Goal: Task Accomplishment & Management: Use online tool/utility

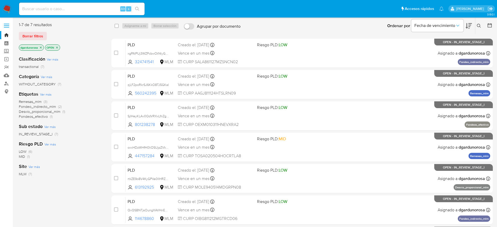
click at [479, 26] on icon at bounding box center [479, 26] width 4 height 4
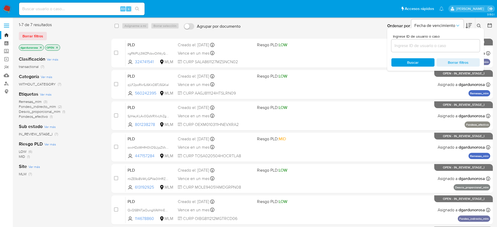
click at [432, 43] on input at bounding box center [436, 45] width 88 height 7
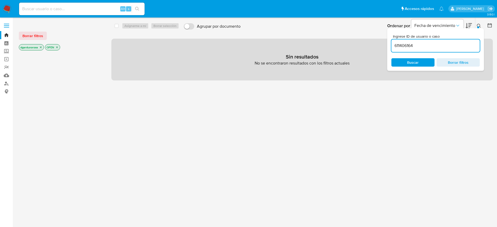
click at [456, 43] on input "611406164" at bounding box center [436, 45] width 88 height 7
type input "611406164"
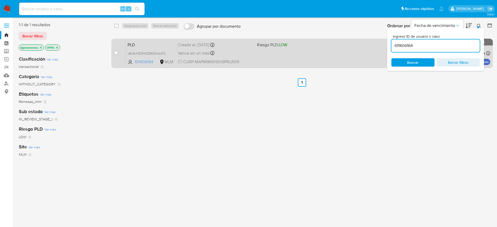
click at [332, 60] on div "PLD o8x5vHDZHOZMOKtlzzF2OPGo 611406164 MLM Riesgo PLD: LOW Creado el: 12/07/202…" at bounding box center [308, 53] width 365 height 26
click at [342, 51] on div "PLD o8x5vHDZHOZMOKtlzzF2OPGo 611406164 MLM Riesgo PLD: LOW Creado el: 12/07/202…" at bounding box center [308, 53] width 365 height 26
click at [299, 62] on div "PLD o8x5vHDZHOZMOKtlzzF2OPGo 611406164 MLM Riesgo PLD: LOW Creado el: 12/07/202…" at bounding box center [308, 53] width 365 height 26
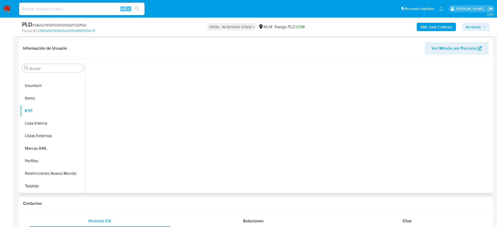
scroll to position [65, 0]
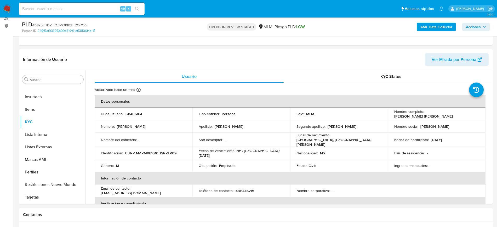
select select "10"
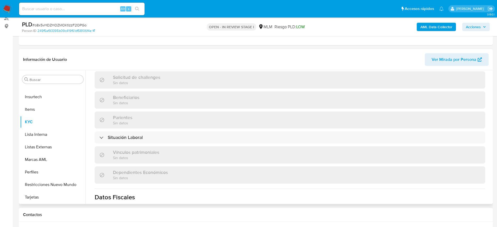
scroll to position [324, 0]
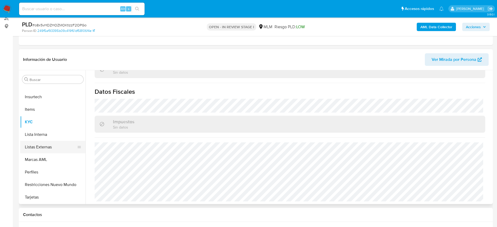
click at [32, 144] on button "Listas Externas" at bounding box center [50, 147] width 61 height 13
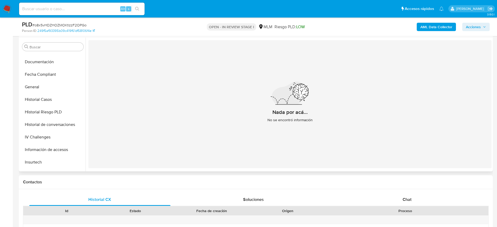
scroll to position [78, 0]
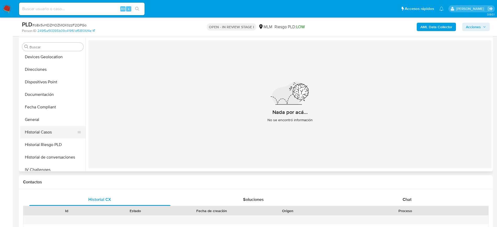
click at [46, 133] on button "Historial Casos" at bounding box center [50, 132] width 61 height 13
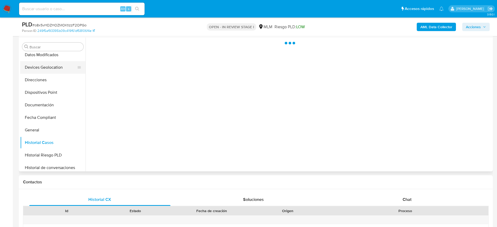
scroll to position [110, 0]
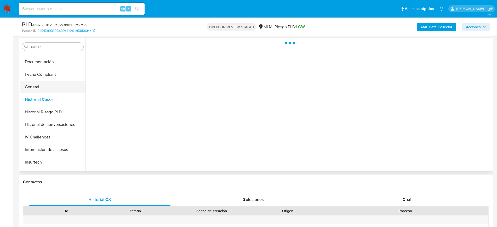
click at [33, 88] on button "General" at bounding box center [50, 87] width 61 height 13
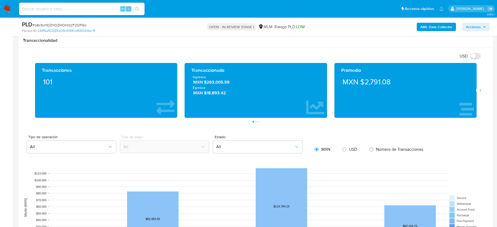
scroll to position [327, 0]
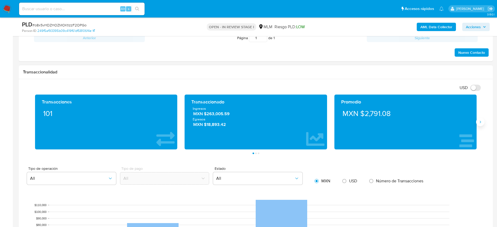
click at [479, 122] on icon "Siguiente" at bounding box center [481, 122] width 4 height 4
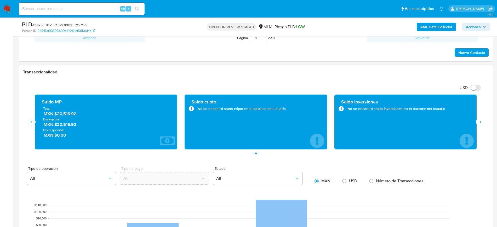
drag, startPoint x: 79, startPoint y: 115, endPoint x: 56, endPoint y: 115, distance: 23.0
click at [56, 115] on span "MXN $20,516.92" at bounding box center [107, 114] width 126 height 6
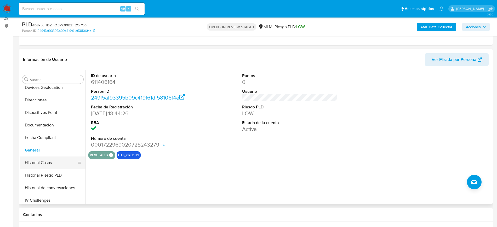
scroll to position [45, 0]
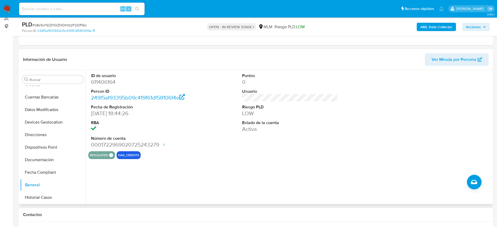
drag, startPoint x: 58, startPoint y: 125, endPoint x: 153, endPoint y: 132, distance: 95.6
click at [57, 125] on button "Devices Geolocation" at bounding box center [52, 122] width 65 height 13
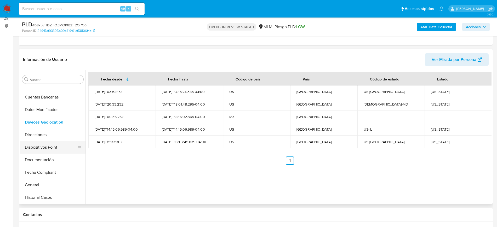
scroll to position [78, 0]
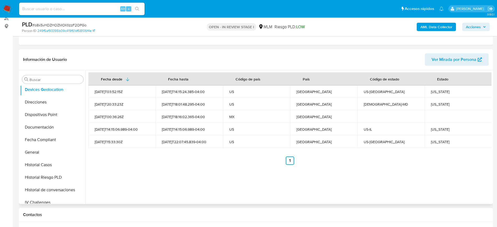
drag, startPoint x: 47, startPoint y: 162, endPoint x: 466, endPoint y: 161, distance: 419.2
click at [47, 162] on button "Historial Casos" at bounding box center [52, 165] width 65 height 13
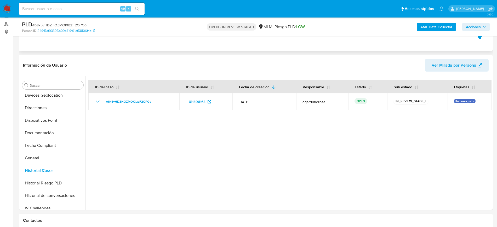
scroll to position [0, 0]
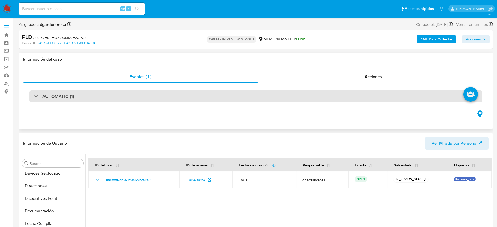
click at [79, 96] on div "AUTOMATIC (1)" at bounding box center [256, 97] width 454 height 12
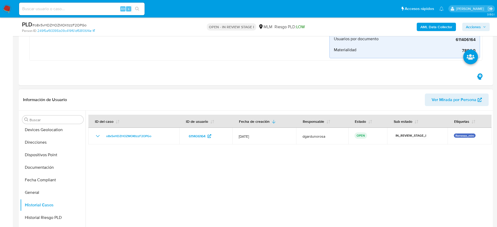
scroll to position [196, 0]
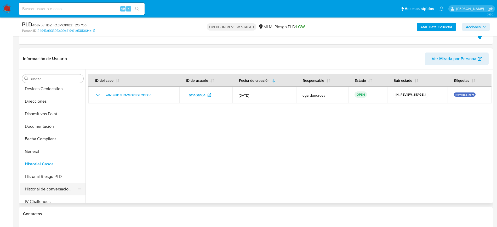
drag, startPoint x: 52, startPoint y: 187, endPoint x: 60, endPoint y: 186, distance: 8.7
click at [52, 187] on button "Historial de conversaciones" at bounding box center [50, 189] width 61 height 13
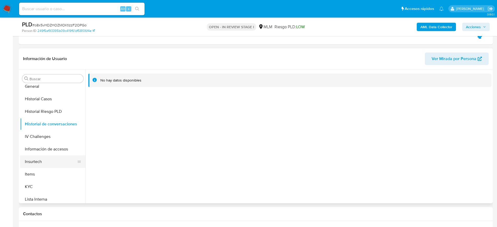
scroll to position [143, 0]
click at [27, 191] on button "KYC" at bounding box center [50, 187] width 61 height 13
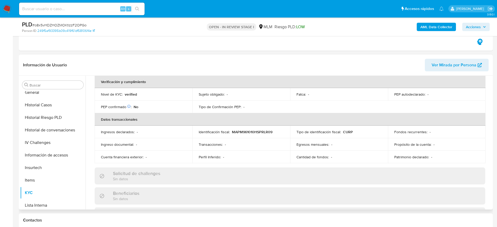
scroll to position [95, 0]
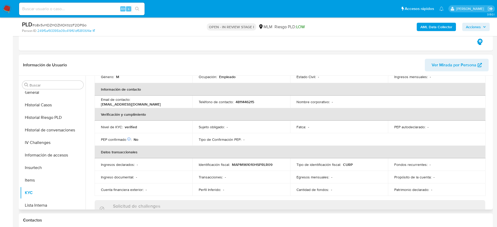
click at [249, 100] on p "4811446215" at bounding box center [245, 102] width 19 height 5
copy p "4811446215"
click at [253, 135] on td "Tipo de Confirmación PEP : -" at bounding box center [242, 139] width 98 height 13
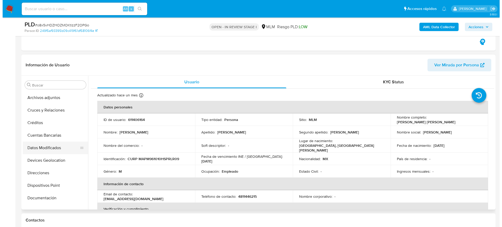
scroll to position [0, 0]
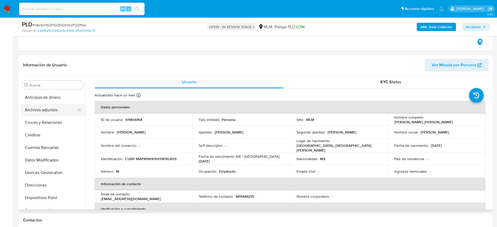
click at [47, 112] on button "Archivos adjuntos" at bounding box center [50, 110] width 61 height 13
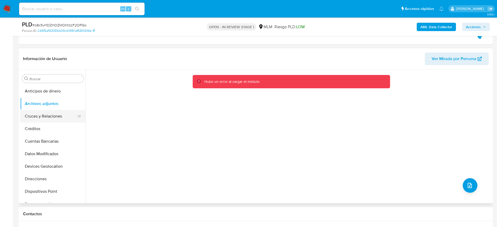
click at [42, 110] on button "Cruces y Relaciones" at bounding box center [50, 116] width 61 height 13
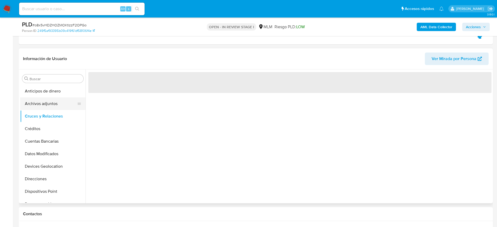
click at [42, 109] on button "Archivos adjuntos" at bounding box center [50, 104] width 61 height 13
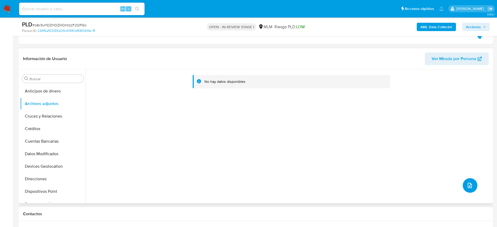
click at [470, 185] on icon "upload-file" at bounding box center [470, 186] width 6 height 6
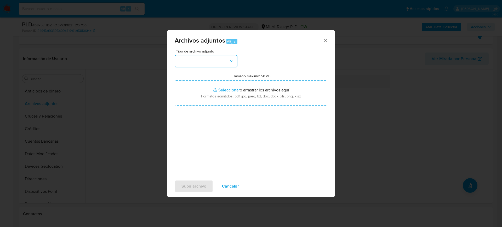
click at [210, 60] on button "button" at bounding box center [206, 61] width 63 height 13
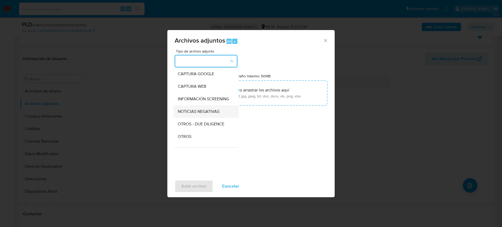
scroll to position [65, 0]
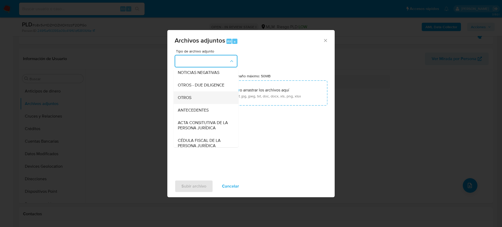
click at [198, 104] on div "OTROS" at bounding box center [204, 98] width 53 height 13
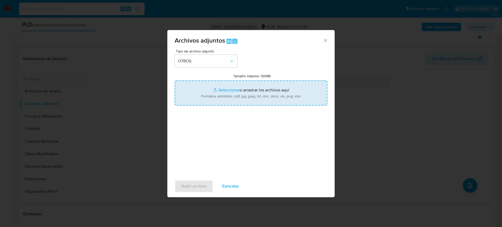
type input "C:\fakepath\611406164_Mario Martinez_Julio2025.pdf"
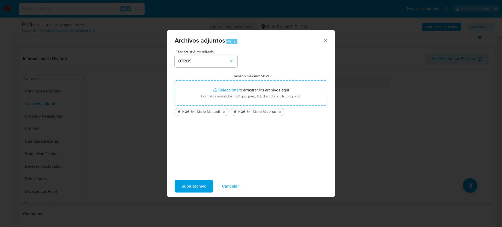
click at [198, 182] on span "Subir archivo" at bounding box center [194, 187] width 25 height 12
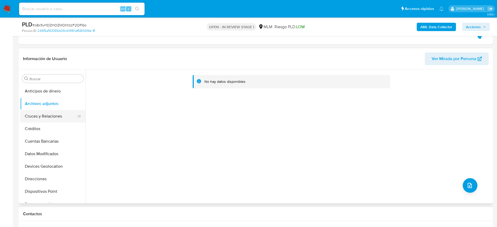
click at [50, 115] on button "Cruces y Relaciones" at bounding box center [50, 116] width 61 height 13
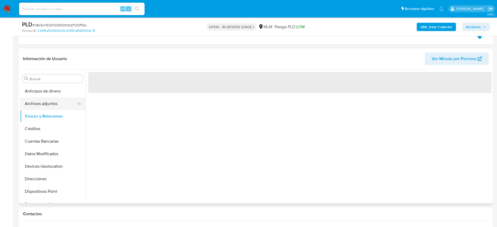
click at [48, 104] on button "Archivos adjuntos" at bounding box center [50, 104] width 61 height 13
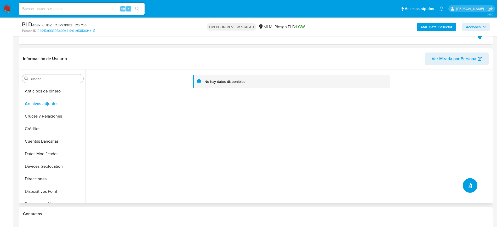
click at [468, 183] on icon "upload-file" at bounding box center [470, 186] width 6 height 6
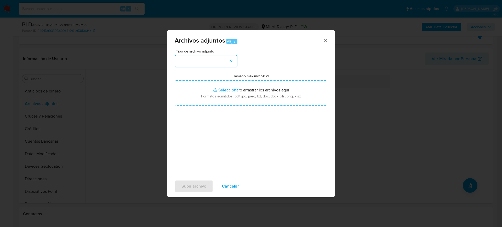
click at [216, 59] on button "button" at bounding box center [206, 61] width 63 height 13
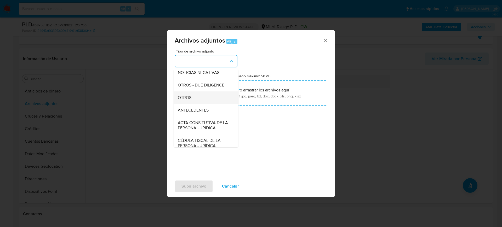
click at [195, 104] on div "OTROS" at bounding box center [204, 98] width 53 height 13
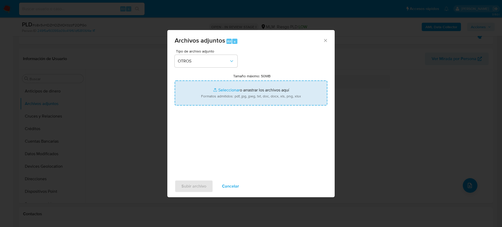
type input "C:\fakepath\611406164_Mario Martinez_Julio2025.pdf"
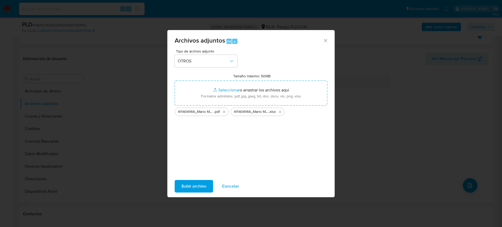
click at [188, 187] on span "Subir archivo" at bounding box center [194, 187] width 25 height 12
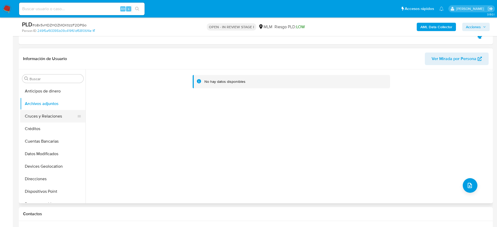
click at [45, 120] on button "Cruces y Relaciones" at bounding box center [50, 116] width 61 height 13
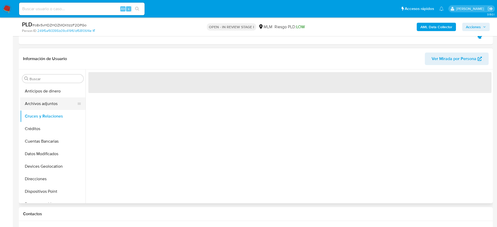
click at [43, 98] on button "Archivos adjuntos" at bounding box center [50, 104] width 61 height 13
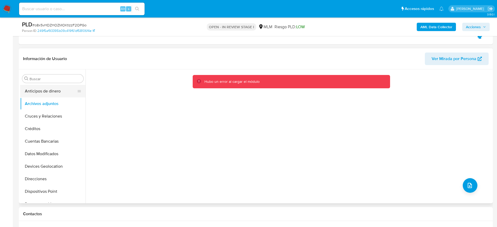
click at [41, 90] on button "Anticipos de dinero" at bounding box center [50, 91] width 61 height 13
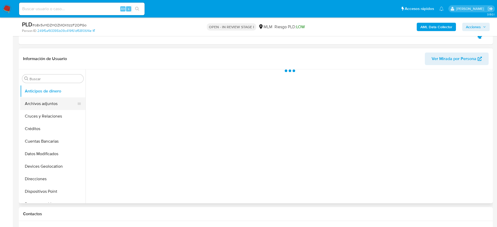
click at [51, 103] on button "Archivos adjuntos" at bounding box center [50, 104] width 61 height 13
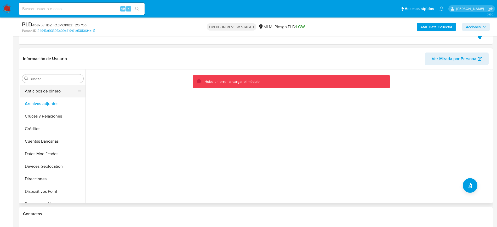
click at [47, 94] on button "Anticipos de dinero" at bounding box center [50, 91] width 61 height 13
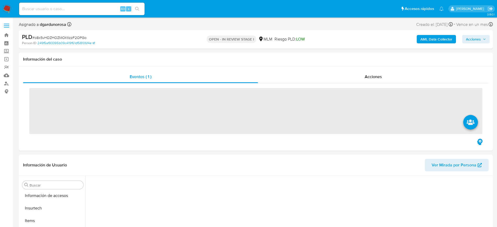
scroll to position [209, 0]
click at [10, 26] on label at bounding box center [6, 25] width 13 height 11
click at [0, 0] on input "checkbox" at bounding box center [0, 0] width 0 height 0
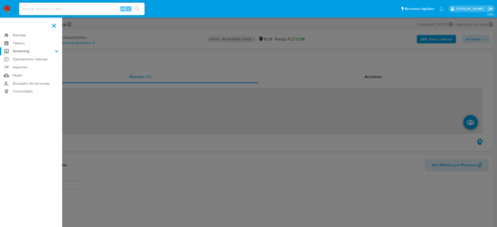
click at [21, 54] on label "Screening" at bounding box center [31, 51] width 62 height 8
click at [0, 0] on input "Screening" at bounding box center [0, 0] width 0 height 0
click at [34, 70] on link "Herramientas" at bounding box center [31, 72] width 62 height 7
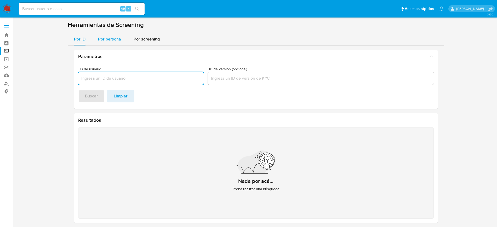
click at [113, 38] on span "Por persona" at bounding box center [109, 39] width 23 height 6
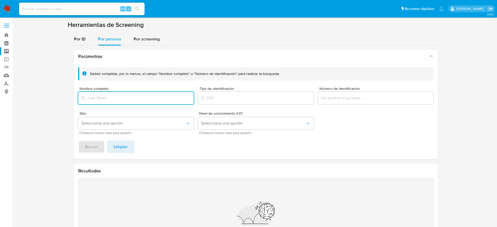
click at [120, 98] on input "Nombre completo" at bounding box center [136, 98] width 116 height 7
type input "[PERSON_NAME]"
click at [78, 141] on button "Buscar" at bounding box center [91, 147] width 27 height 13
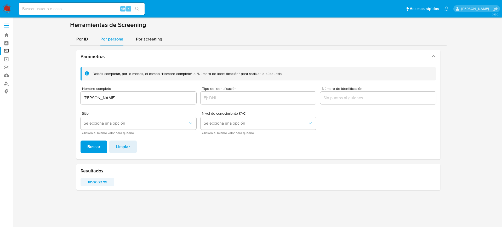
click at [100, 180] on span "1952002719" at bounding box center [97, 182] width 26 height 7
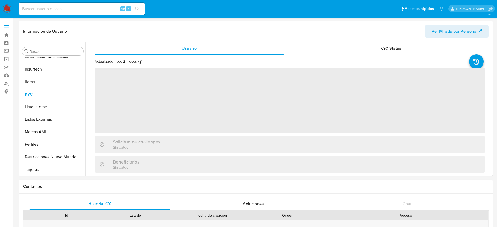
scroll to position [209, 0]
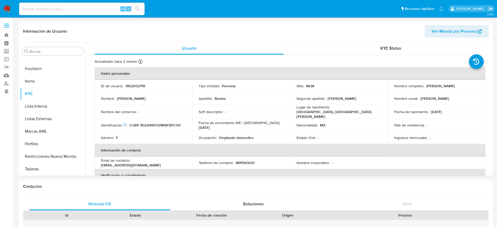
select select "10"
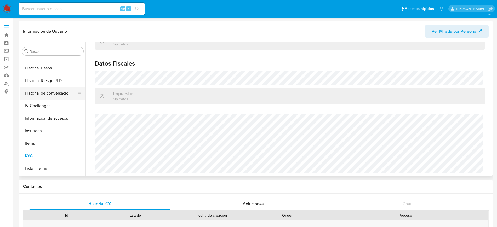
scroll to position [143, 0]
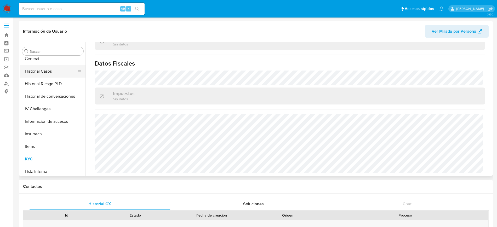
drag, startPoint x: 44, startPoint y: 67, endPoint x: 44, endPoint y: 70, distance: 3.4
click at [44, 67] on button "Historial Casos" at bounding box center [50, 71] width 61 height 13
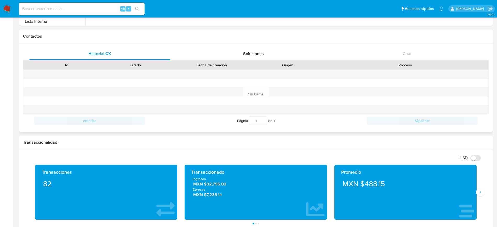
scroll to position [33, 0]
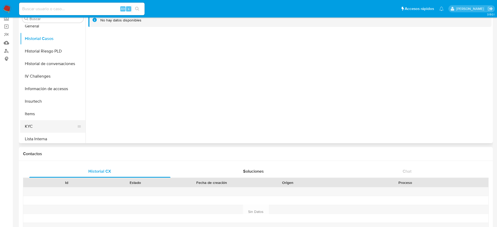
click at [40, 125] on button "KYC" at bounding box center [50, 126] width 61 height 13
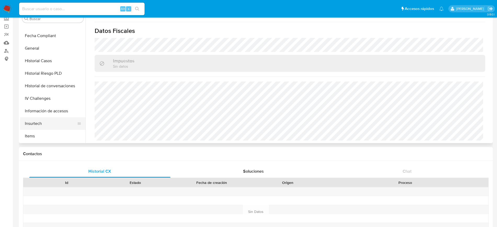
scroll to position [78, 0]
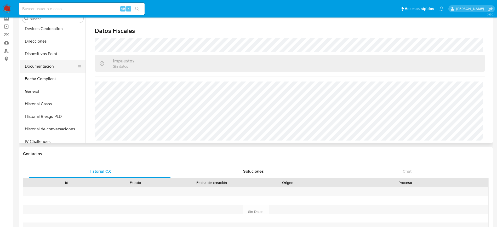
click at [49, 67] on button "Documentación" at bounding box center [50, 66] width 61 height 13
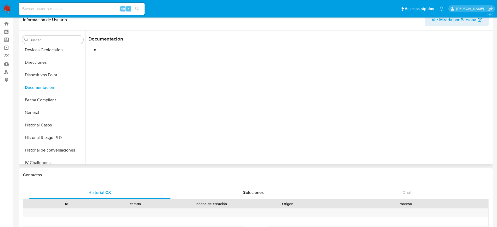
scroll to position [0, 0]
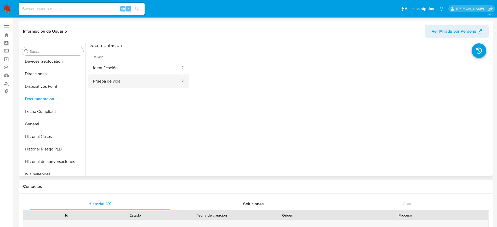
click at [140, 78] on button "Prueba de vida" at bounding box center [134, 81] width 93 height 13
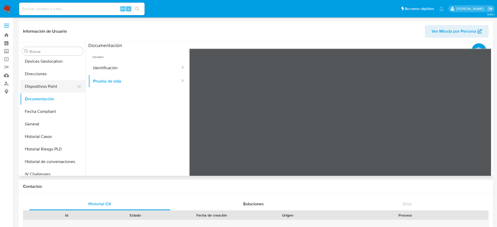
click at [48, 81] on button "Dispositivos Point" at bounding box center [50, 86] width 61 height 13
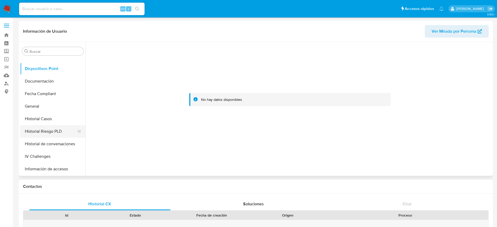
scroll to position [110, 0]
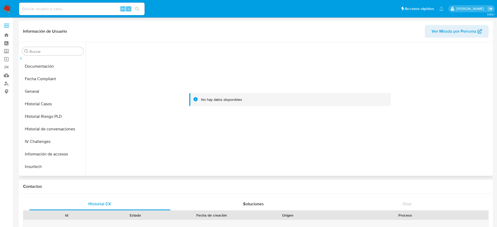
drag, startPoint x: 47, startPoint y: 103, endPoint x: 249, endPoint y: 144, distance: 206.3
click at [47, 103] on button "Historial Casos" at bounding box center [52, 104] width 65 height 13
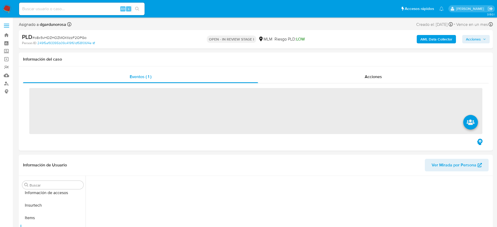
scroll to position [209, 0]
drag, startPoint x: 353, startPoint y: 82, endPoint x: 351, endPoint y: 85, distance: 3.4
click at [353, 82] on div "Acciones" at bounding box center [373, 77] width 231 height 13
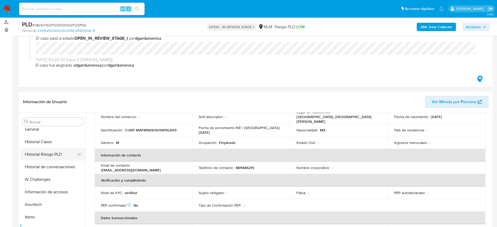
scroll to position [65, 0]
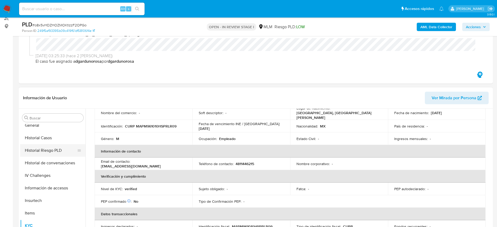
select select "10"
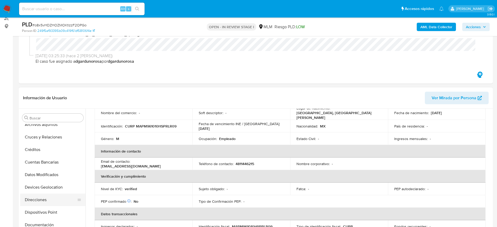
scroll to position [0, 0]
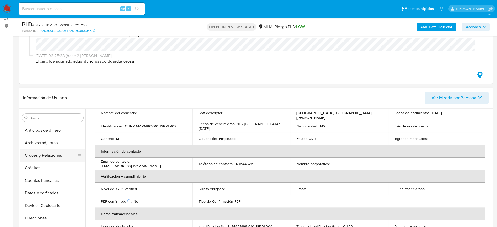
click at [45, 149] on button "Cruces y Relaciones" at bounding box center [50, 155] width 61 height 13
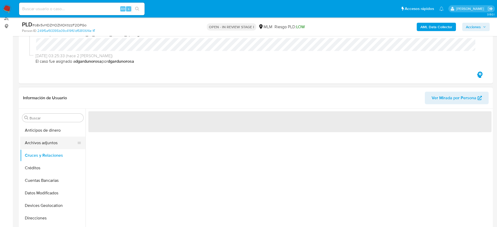
click at [44, 146] on button "Archivos adjuntos" at bounding box center [50, 143] width 61 height 13
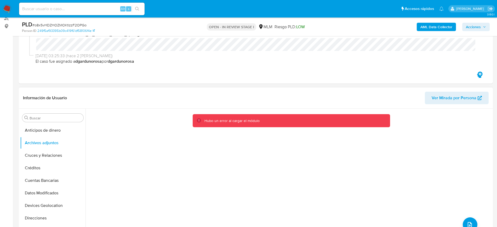
click at [302, 176] on div "Hubo un error al cargar el módulo" at bounding box center [289, 176] width 406 height 134
click at [52, 131] on button "Anticipos de dinero" at bounding box center [52, 130] width 65 height 13
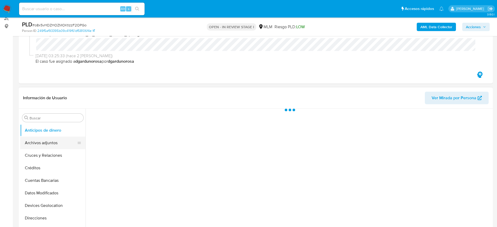
click at [51, 144] on button "Archivos adjuntos" at bounding box center [50, 143] width 61 height 13
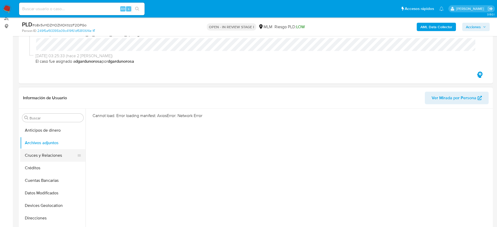
click at [47, 158] on button "Cruces y Relaciones" at bounding box center [50, 155] width 61 height 13
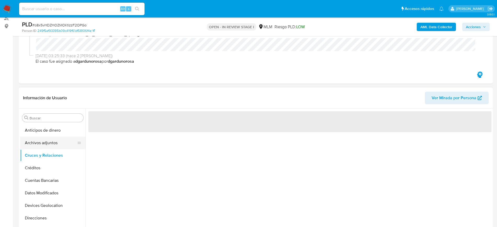
click at [43, 143] on button "Archivos adjuntos" at bounding box center [50, 143] width 61 height 13
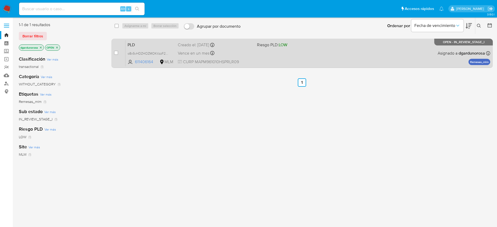
click at [391, 63] on div "PLD o8x5vHDZHOZMOKtlzzF2OPGo 611406164 MLM Riesgo PLD: LOW Creado el: [DATE] Cr…" at bounding box center [308, 53] width 365 height 26
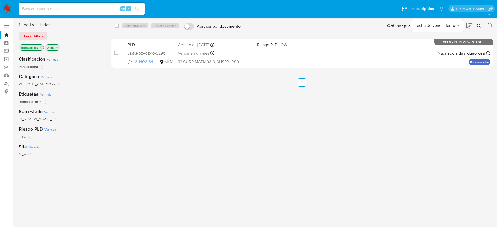
click at [481, 27] on icon at bounding box center [479, 26] width 4 height 4
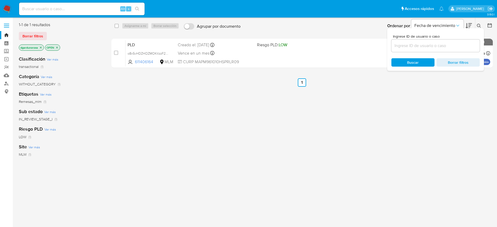
click at [446, 44] on input at bounding box center [436, 45] width 88 height 7
click at [445, 50] on div at bounding box center [436, 46] width 88 height 13
click at [442, 45] on input at bounding box center [436, 45] width 88 height 7
click at [418, 47] on input at bounding box center [436, 45] width 88 height 7
paste input "447157284"
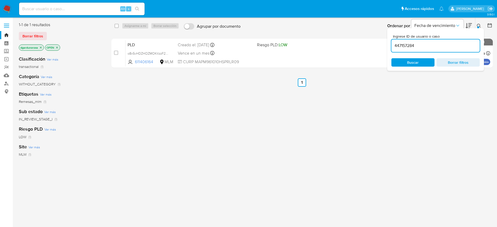
type input "447157284"
click at [481, 27] on icon at bounding box center [479, 26] width 4 height 4
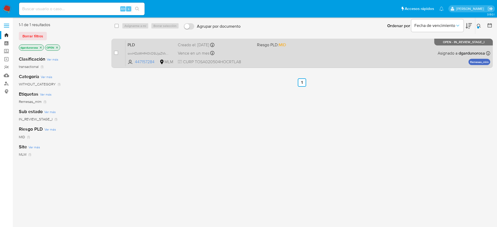
click at [272, 63] on div "PLD oxxHDzWHfH0IiOSUjpZVkZPe 447157284 MLM Riesgo PLD: MID Creado el: [DATE] Cr…" at bounding box center [308, 53] width 365 height 26
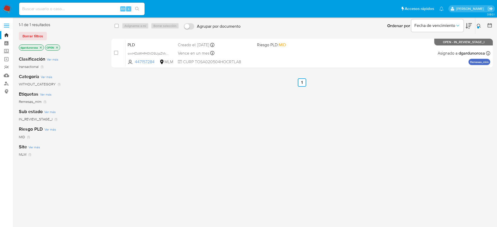
click at [479, 27] on div at bounding box center [479, 27] width 2 height 2
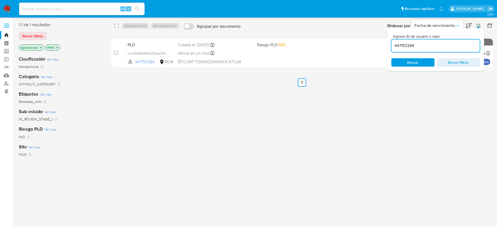
click at [407, 44] on input "447157284" at bounding box center [436, 45] width 88 height 7
click at [479, 25] on icon at bounding box center [479, 26] width 4 height 4
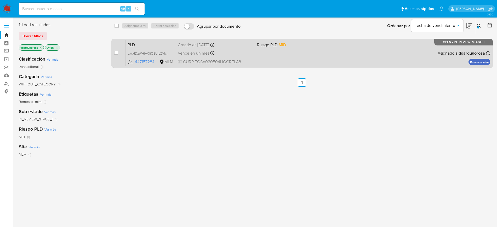
click at [380, 59] on div "PLD oxxHDzWHfH0IiOSUjpZVkZPe 447157284 MLM Riesgo PLD: MID Creado el: [DATE] Cr…" at bounding box center [308, 53] width 365 height 26
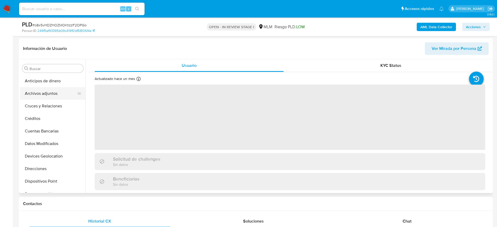
click at [46, 98] on button "Archivos adjuntos" at bounding box center [50, 93] width 61 height 13
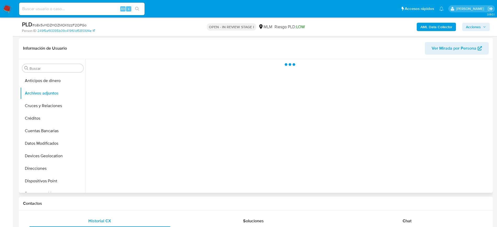
scroll to position [65, 0]
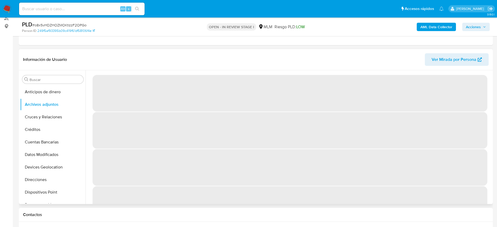
select select "10"
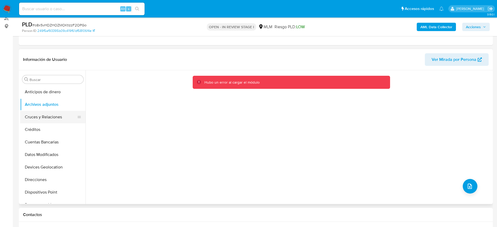
click at [50, 114] on button "Cruces y Relaciones" at bounding box center [50, 117] width 61 height 13
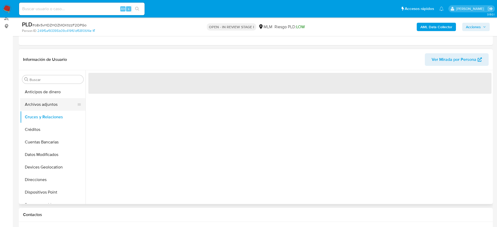
click at [49, 105] on button "Archivos adjuntos" at bounding box center [50, 104] width 61 height 13
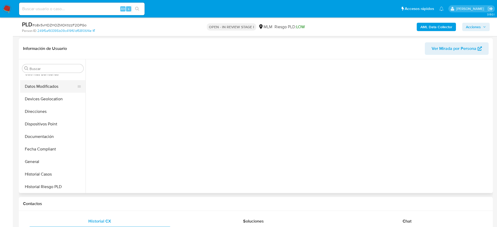
scroll to position [12, 0]
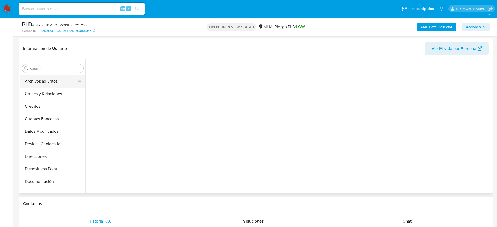
click at [37, 80] on button "Archivos adjuntos" at bounding box center [50, 81] width 61 height 13
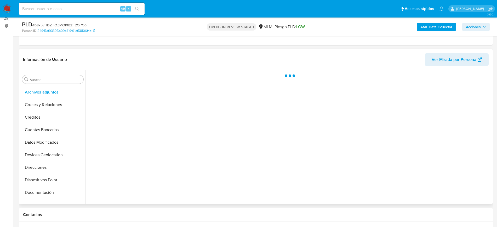
select select "10"
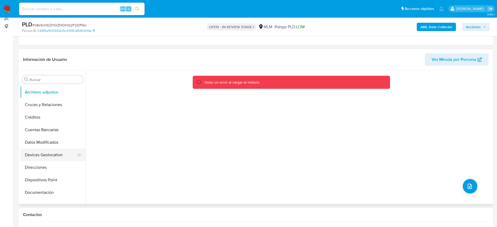
click at [37, 156] on button "Devices Geolocation" at bounding box center [50, 155] width 61 height 13
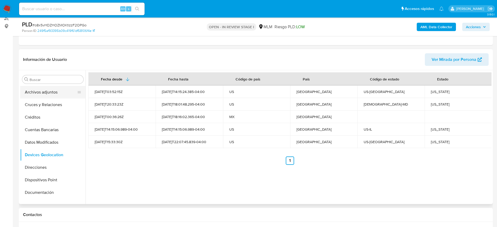
click at [42, 93] on button "Archivos adjuntos" at bounding box center [50, 92] width 61 height 13
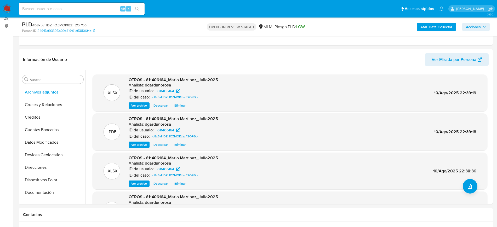
drag, startPoint x: 470, startPoint y: 29, endPoint x: 464, endPoint y: 28, distance: 5.5
click at [470, 29] on span "Acciones" at bounding box center [473, 27] width 15 height 8
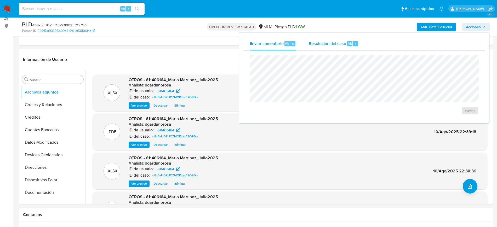
click at [336, 45] on span "Resolución del caso" at bounding box center [327, 43] width 37 height 6
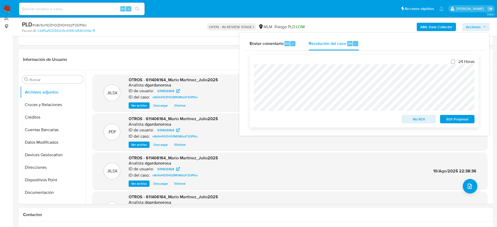
click at [421, 120] on span "No ROI" at bounding box center [419, 119] width 27 height 7
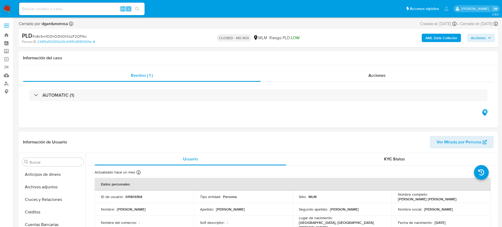
select select "10"
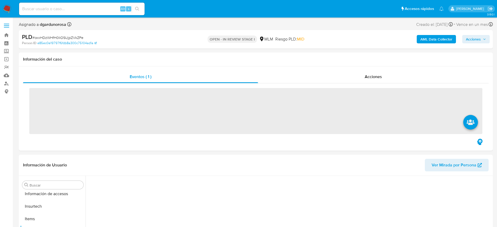
scroll to position [209, 0]
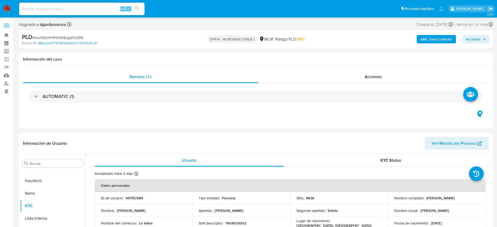
select select "10"
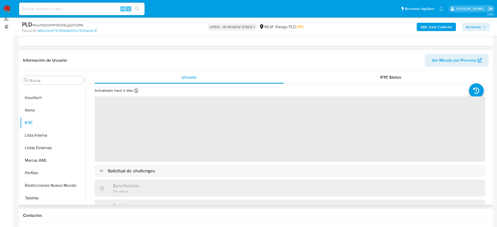
scroll to position [65, 0]
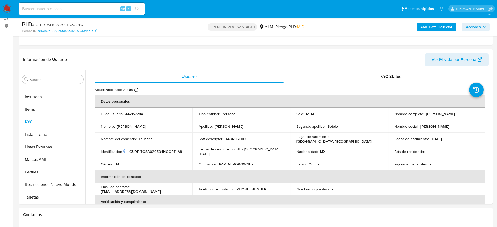
select select "10"
click at [430, 136] on td "Fecha de nacimiento : [DEMOGRAPHIC_DATA]" at bounding box center [437, 139] width 98 height 13
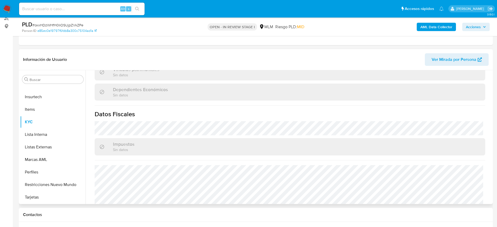
scroll to position [318, 0]
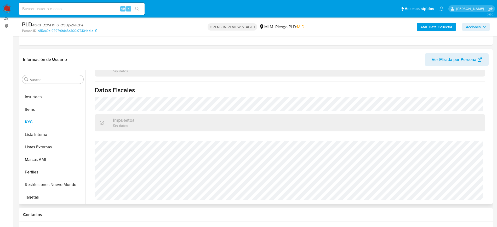
drag, startPoint x: 51, startPoint y: 146, endPoint x: 464, endPoint y: 186, distance: 414.8
click at [51, 146] on button "Listas Externas" at bounding box center [52, 147] width 65 height 13
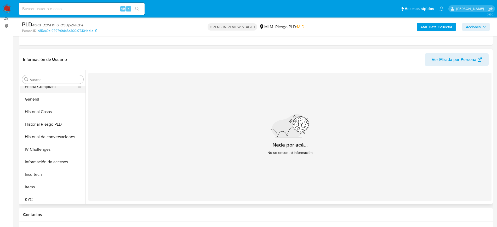
scroll to position [110, 0]
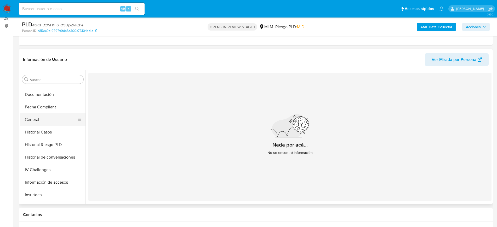
click at [39, 119] on button "General" at bounding box center [50, 120] width 61 height 13
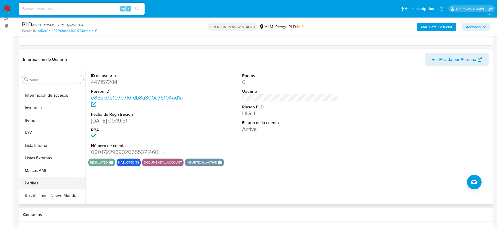
scroll to position [209, 0]
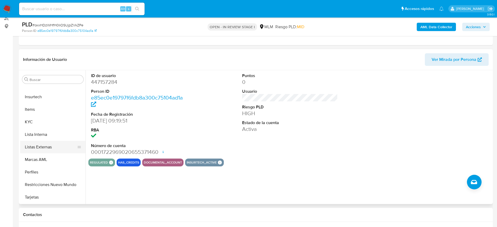
click at [44, 149] on button "Listas Externas" at bounding box center [50, 147] width 61 height 13
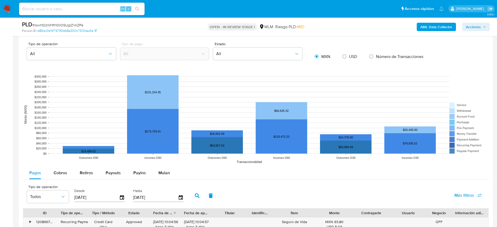
scroll to position [294, 0]
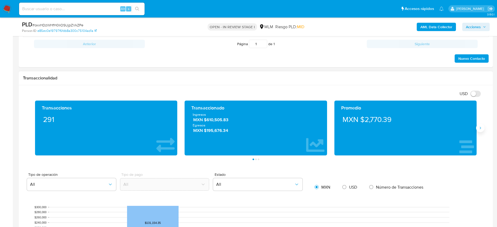
click at [482, 129] on icon "Siguiente" at bounding box center [481, 128] width 4 height 4
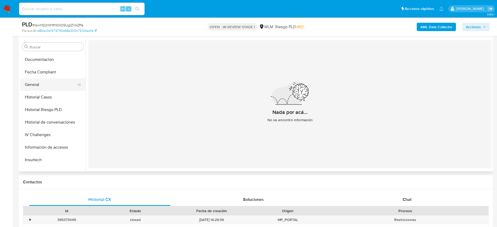
scroll to position [78, 0]
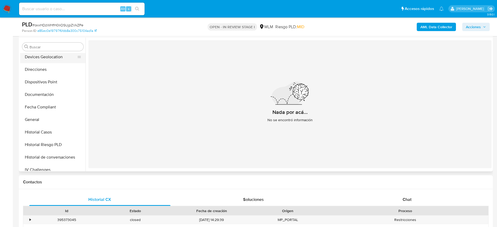
click at [51, 61] on button "Devices Geolocation" at bounding box center [50, 57] width 61 height 13
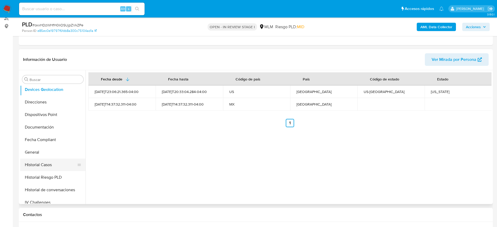
drag, startPoint x: 55, startPoint y: 161, endPoint x: 66, endPoint y: 165, distance: 11.7
click at [55, 161] on button "Historial Casos" at bounding box center [50, 165] width 61 height 13
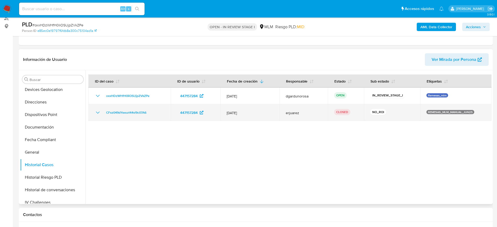
click at [99, 111] on icon "Mostrar/Ocultar" at bounding box center [98, 113] width 6 height 6
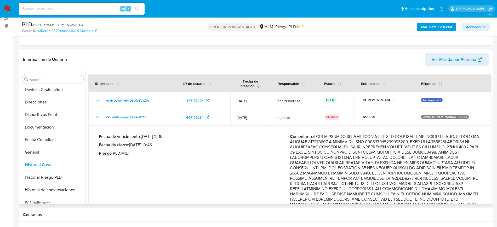
scroll to position [0, 0]
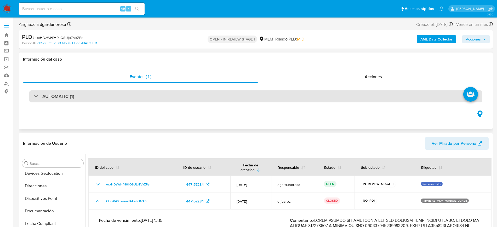
click at [163, 91] on div "AUTOMATIC (1)" at bounding box center [256, 97] width 454 height 12
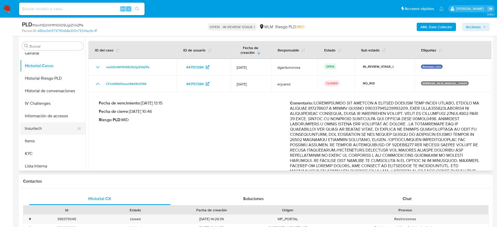
scroll to position [143, 0]
drag, startPoint x: 58, startPoint y: 91, endPoint x: 110, endPoint y: 110, distance: 55.8
click at [58, 91] on button "Historial de conversaciones" at bounding box center [52, 91] width 65 height 13
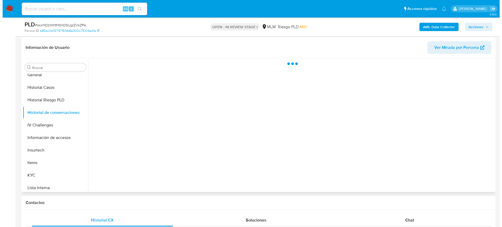
scroll to position [196, 0]
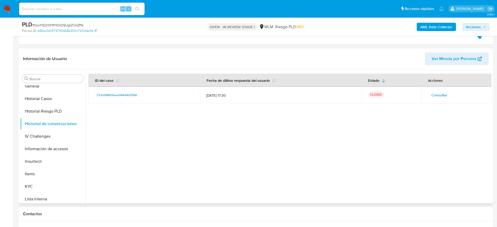
click at [441, 94] on span "Consultar" at bounding box center [440, 95] width 16 height 7
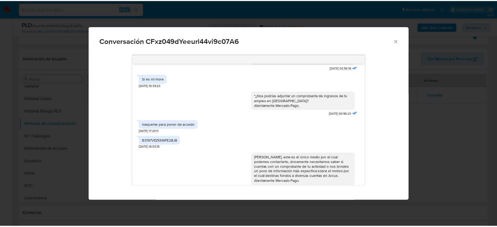
scroll to position [410, 0]
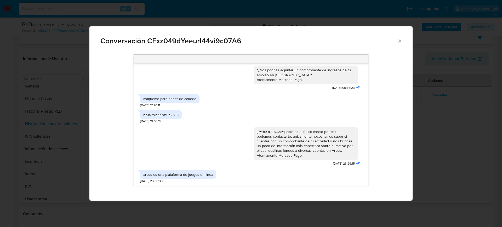
drag, startPoint x: 399, startPoint y: 41, endPoint x: 405, endPoint y: 47, distance: 8.5
click at [400, 42] on icon "Cerrar" at bounding box center [400, 40] width 5 height 5
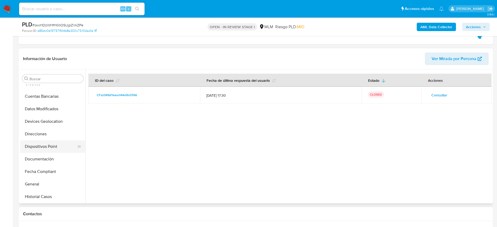
scroll to position [12, 0]
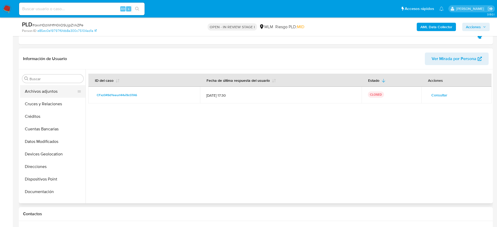
click at [43, 91] on button "Archivos adjuntos" at bounding box center [50, 91] width 61 height 13
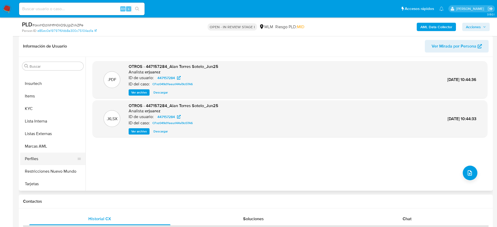
scroll to position [229, 0]
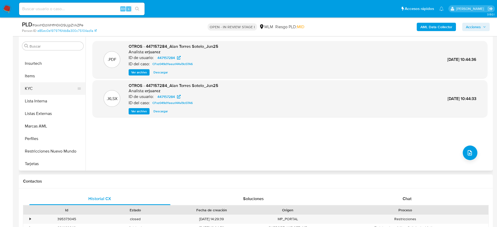
click at [38, 87] on button "KYC" at bounding box center [50, 88] width 61 height 13
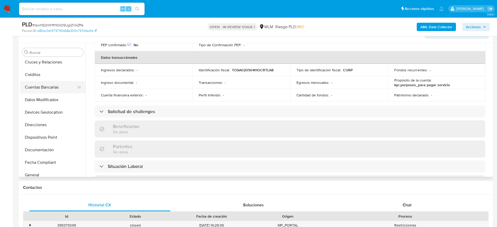
scroll to position [65, 0]
click at [42, 87] on button "Direcciones" at bounding box center [50, 87] width 61 height 13
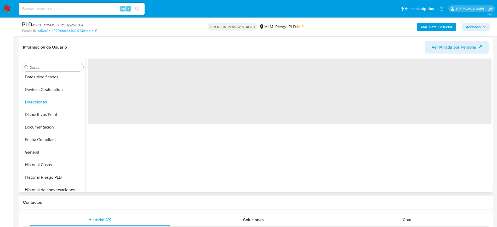
scroll to position [196, 0]
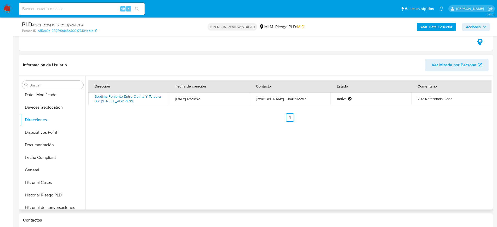
click at [114, 104] on link "Septima Poniente Entre Quinta Y Tercera Sur [STREET_ADDRESS]" at bounding box center [128, 99] width 66 height 10
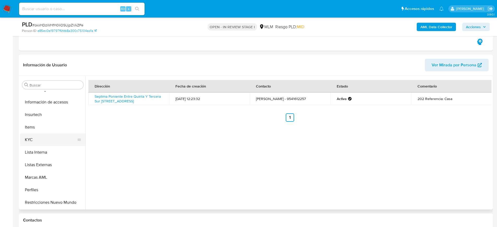
click at [44, 145] on button "KYC" at bounding box center [50, 140] width 61 height 13
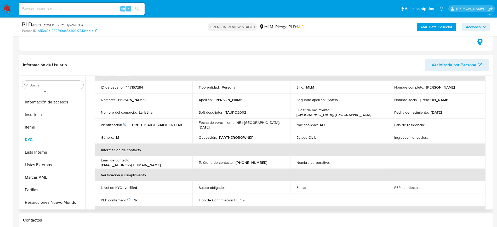
scroll to position [33, 0]
click at [248, 163] on p "[PHONE_NUMBER]" at bounding box center [252, 162] width 32 height 5
click at [248, 164] on p "[PHONE_NUMBER]" at bounding box center [252, 162] width 32 height 5
copy p "23657918"
